Goal: Task Accomplishment & Management: Manage account settings

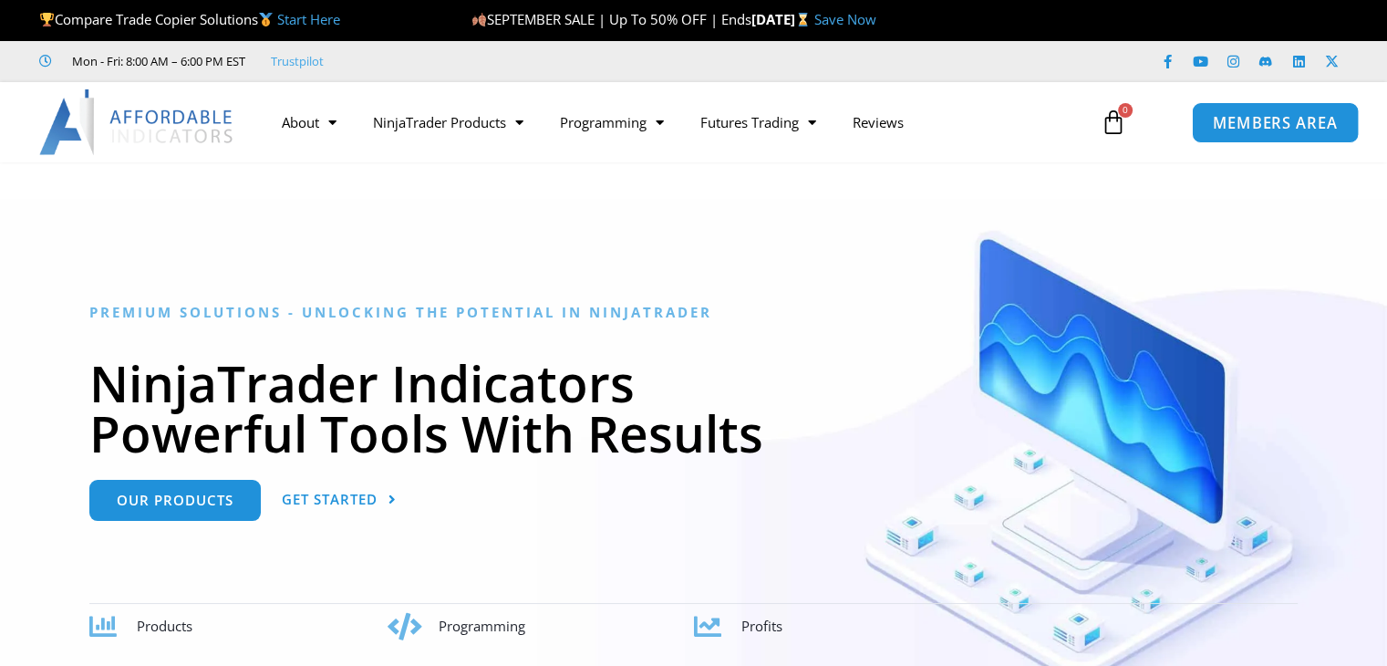
click at [1272, 127] on span "MEMBERS AREA" at bounding box center [1275, 123] width 125 height 16
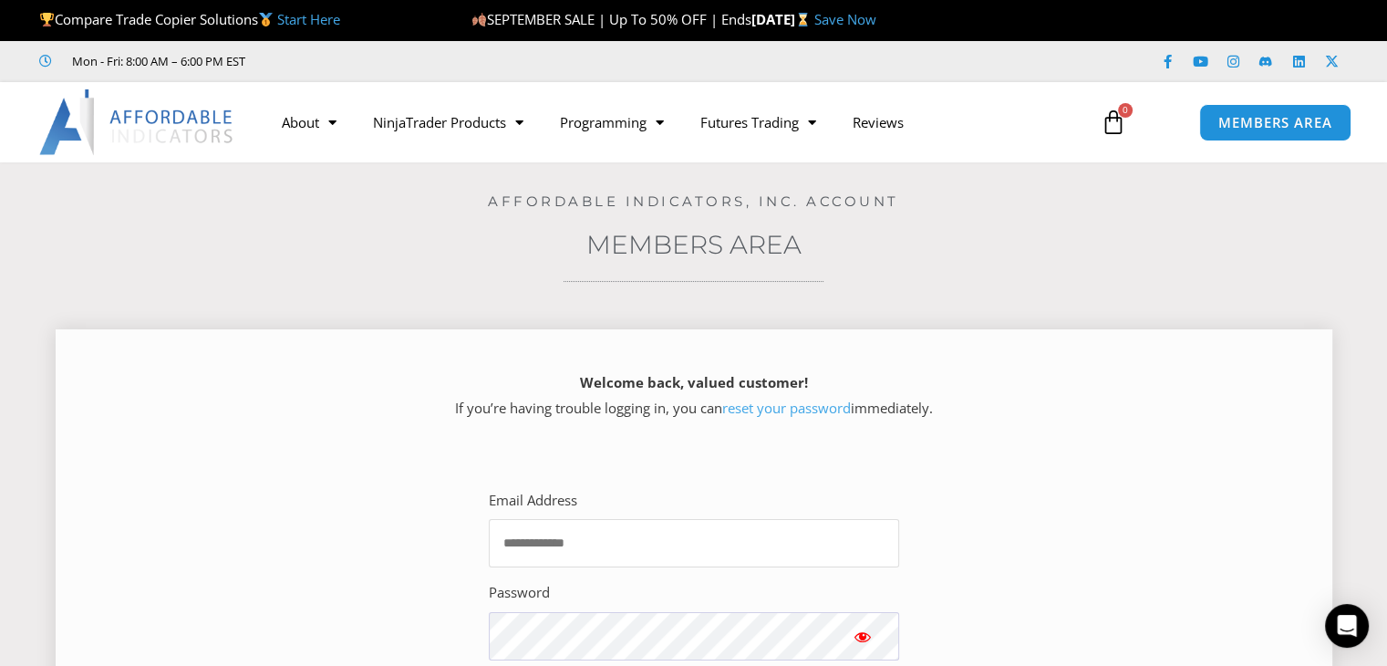
click at [652, 533] on input "Email Address" at bounding box center [694, 543] width 410 height 48
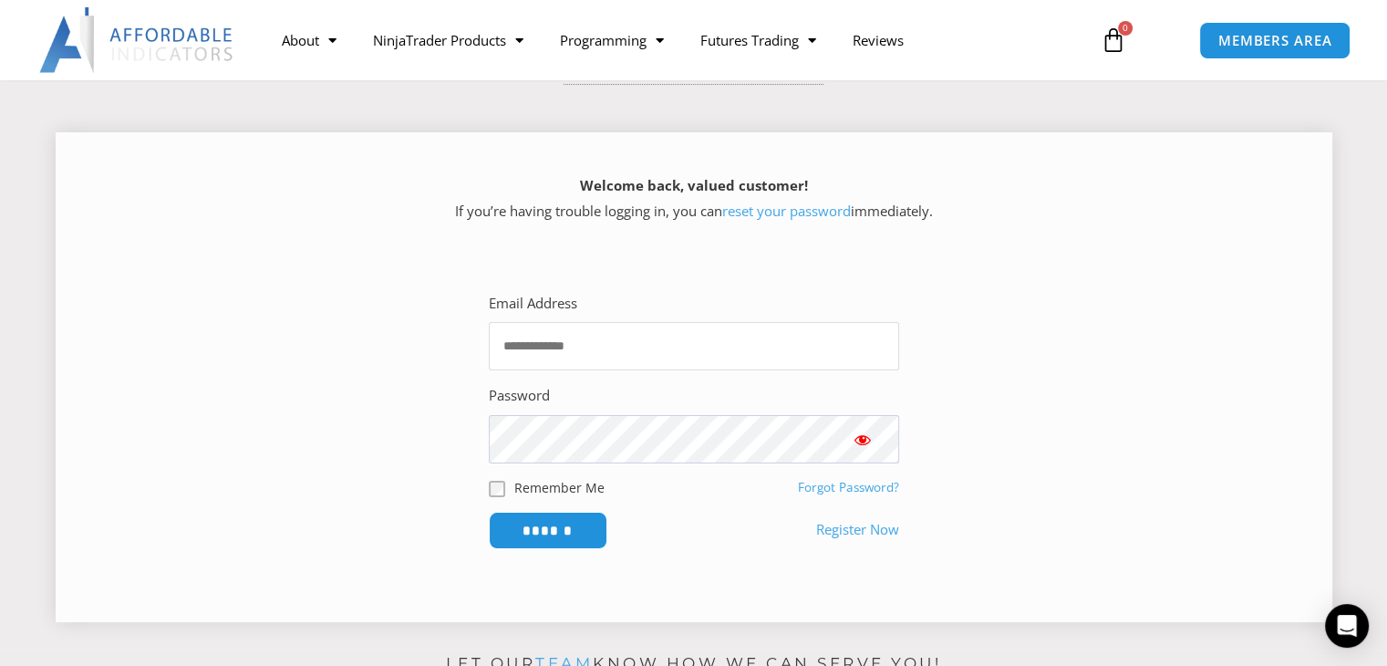
scroll to position [197, 0]
click at [594, 349] on input "Email Address" at bounding box center [694, 346] width 410 height 48
